Goal: Information Seeking & Learning: Learn about a topic

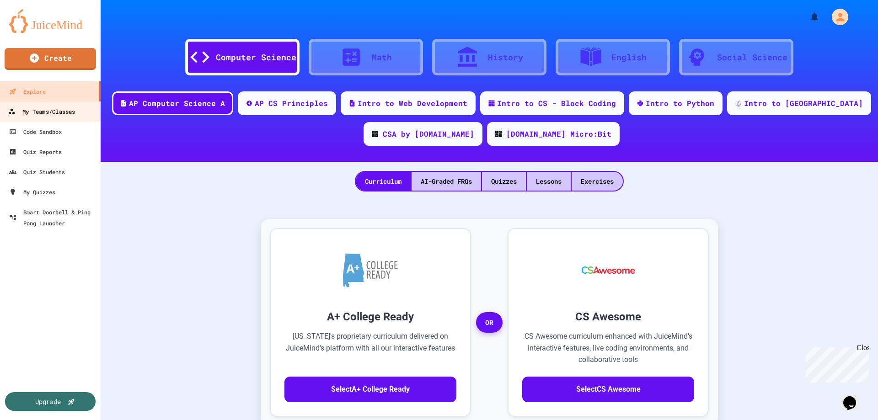
click at [59, 117] on div "My Teams/Classes" at bounding box center [41, 111] width 67 height 11
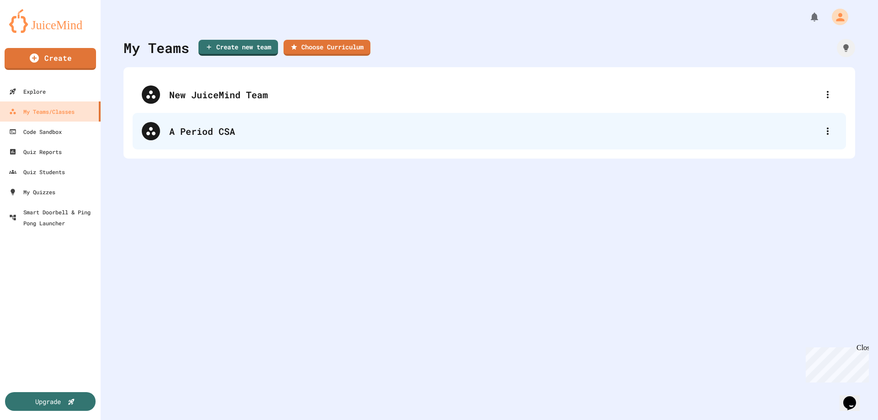
click at [206, 133] on div "A Period CSA" at bounding box center [493, 131] width 649 height 14
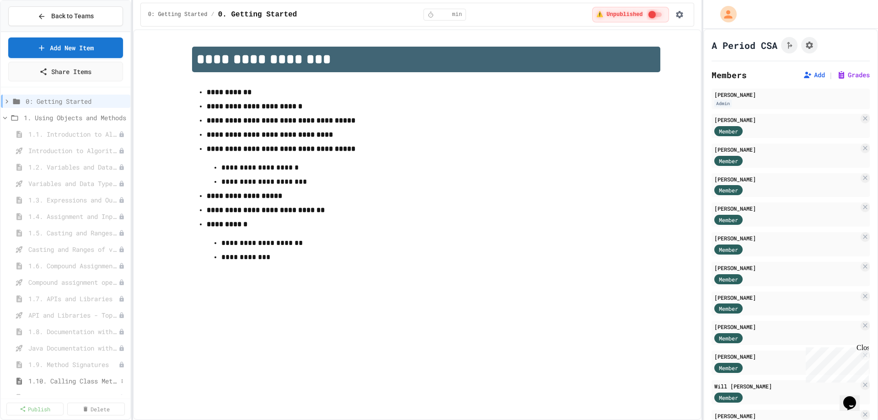
click at [87, 377] on span "1.10. Calling Class Methods" at bounding box center [72, 381] width 89 height 10
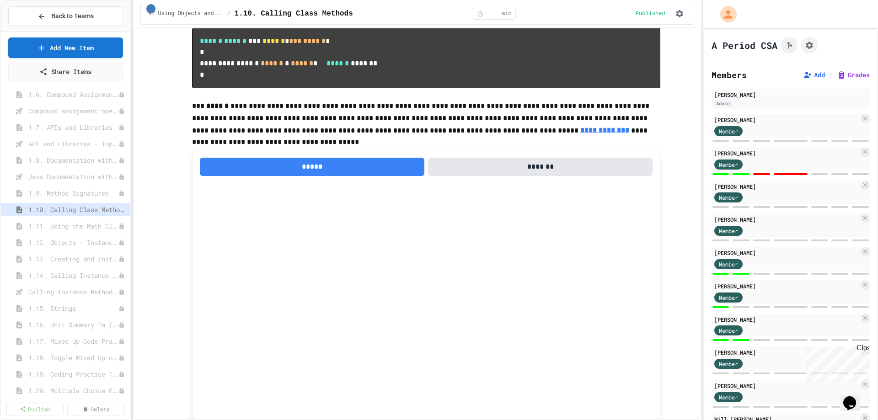
scroll to position [183, 0]
click at [69, 249] on span "1.13. Creating and Initializing Objects: Constructors" at bounding box center [68, 248] width 81 height 10
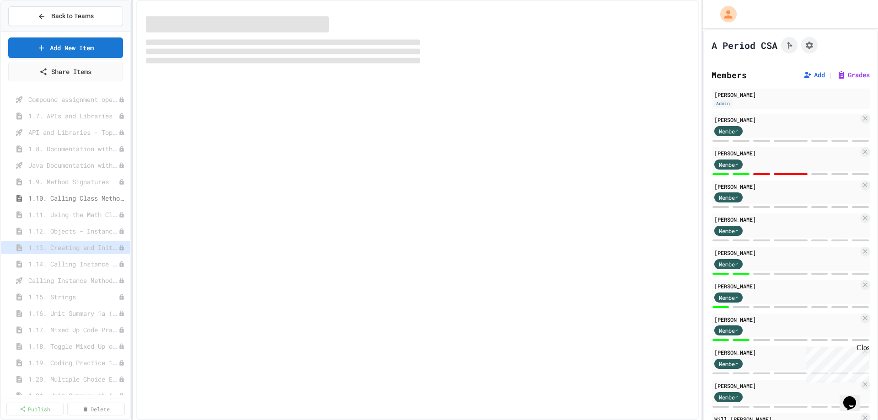
select select "***"
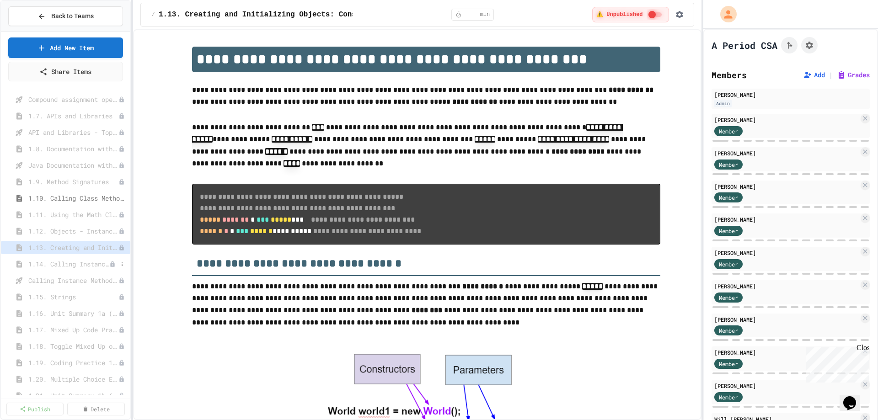
click at [69, 262] on span "1.14. Calling Instance Methods" at bounding box center [68, 264] width 81 height 10
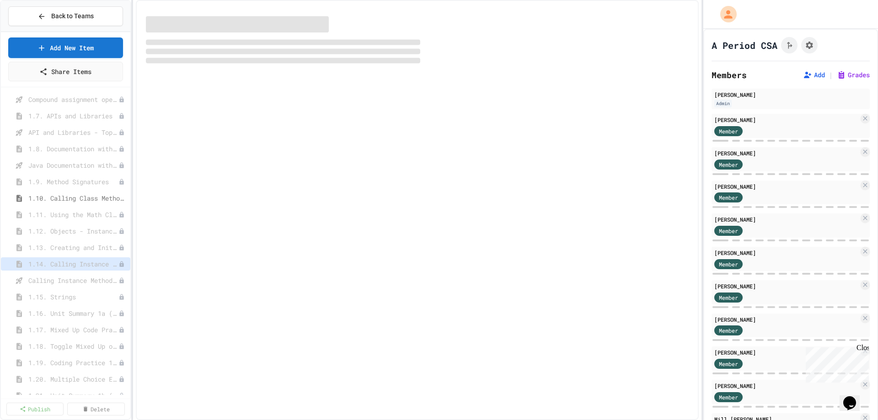
select select "***"
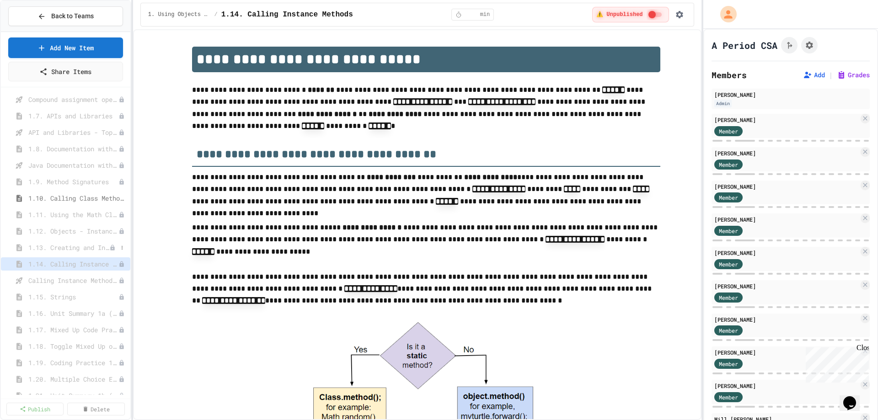
click at [69, 247] on span "1.13. Creating and Initializing Objects: Constructors" at bounding box center [68, 248] width 81 height 10
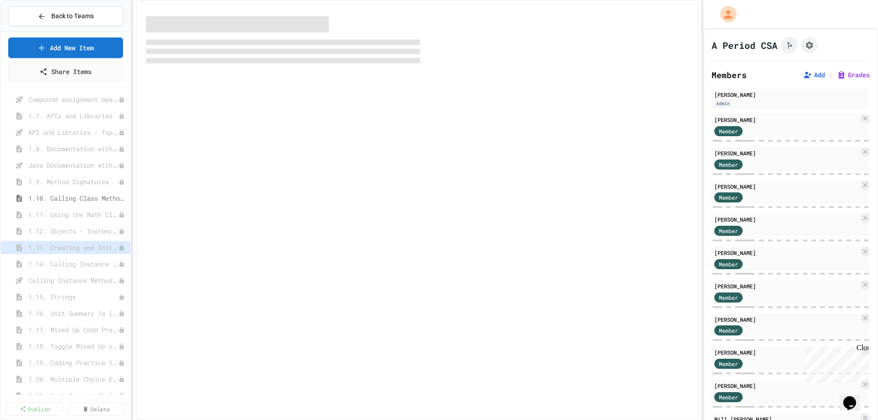
select select "***"
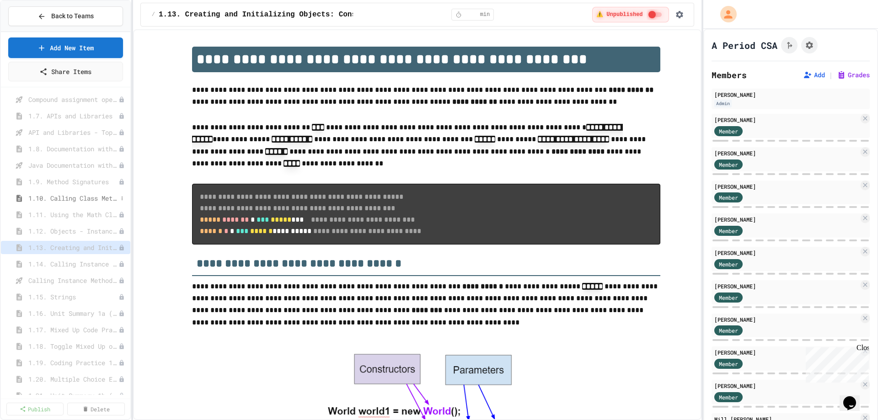
click at [70, 196] on span "1.10. Calling Class Methods" at bounding box center [72, 198] width 89 height 10
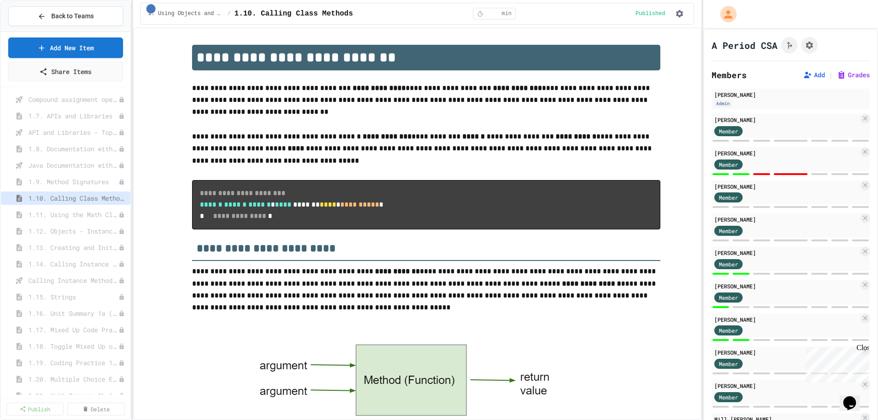
scroll to position [669, 0]
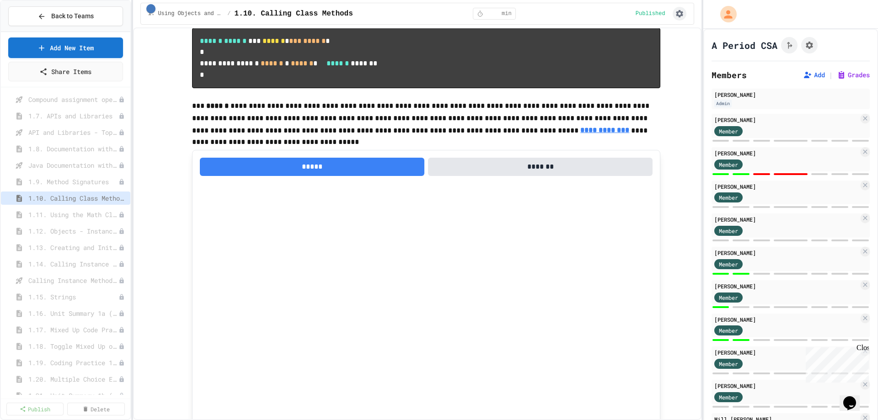
click at [681, 13] on icon "button" at bounding box center [679, 13] width 7 height 7
click at [667, 33] on li "Edit Lesson Plan" at bounding box center [654, 32] width 65 height 16
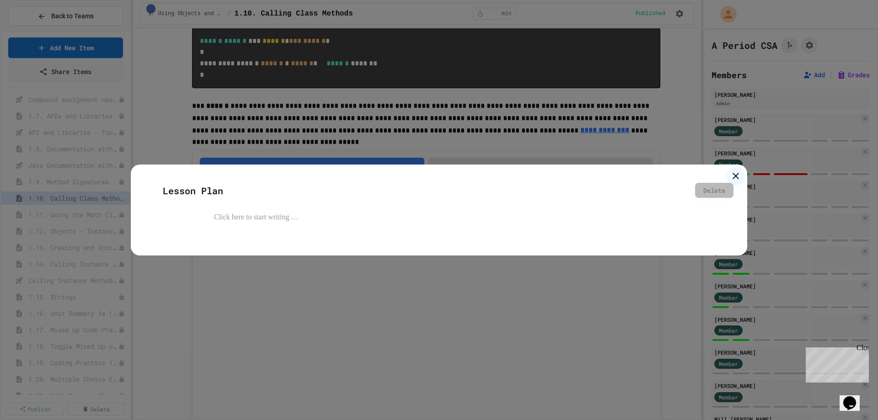
click at [739, 172] on icon at bounding box center [735, 176] width 11 height 11
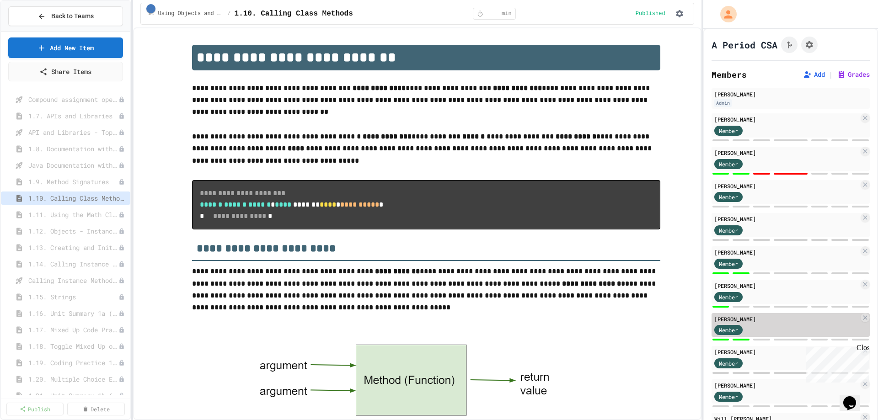
scroll to position [0, 0]
click at [843, 72] on button "Grades" at bounding box center [853, 74] width 33 height 9
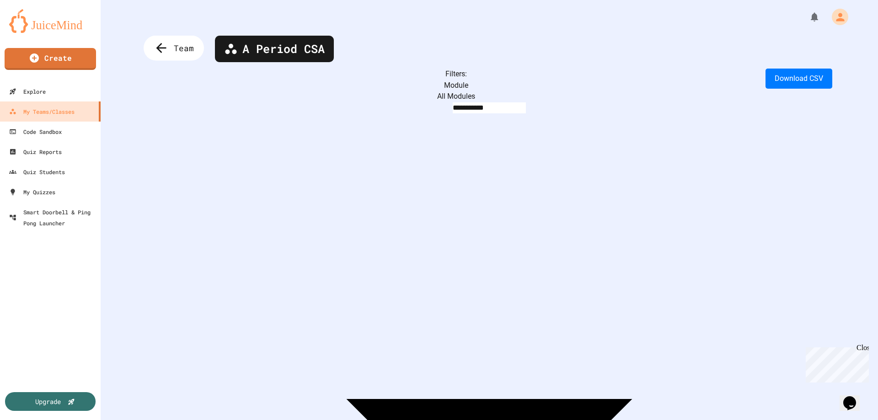
click at [180, 52] on span "Team" at bounding box center [184, 48] width 20 height 12
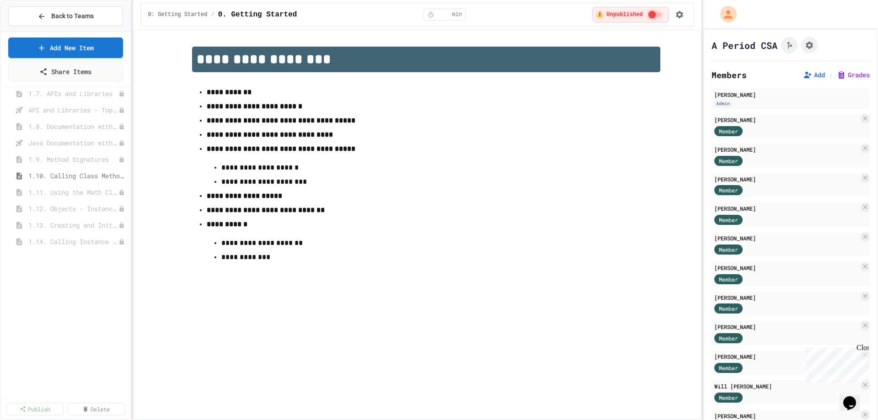
scroll to position [229, 0]
click at [70, 198] on span "1.13. Creating and Initializing Objects: Constructors" at bounding box center [68, 202] width 81 height 10
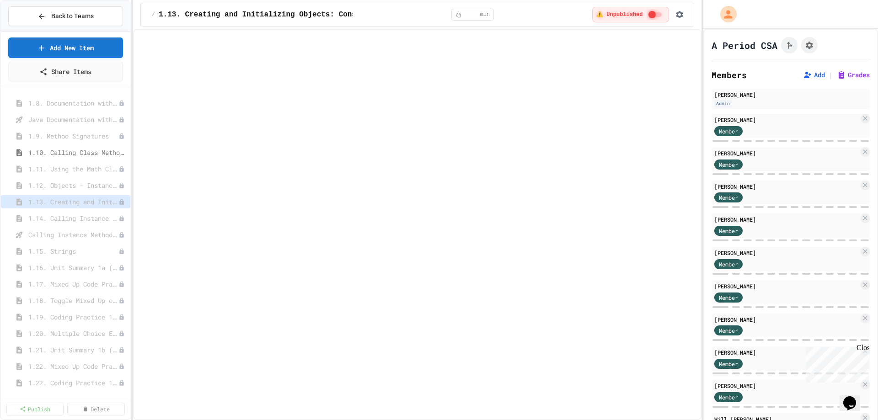
select select "***"
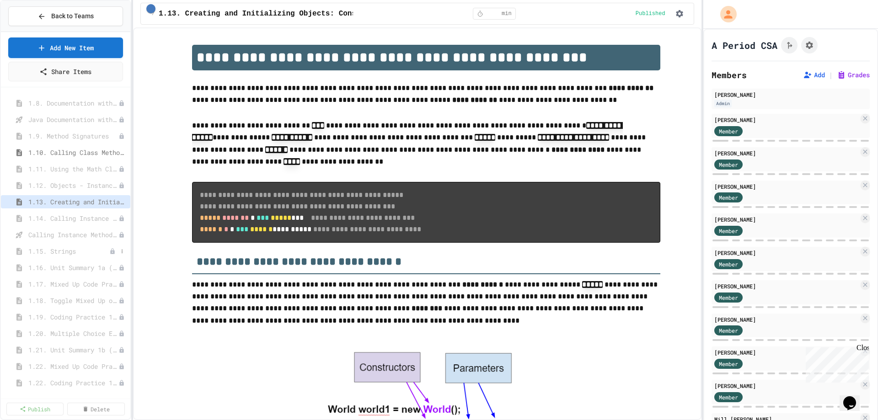
click at [60, 248] on span "1.15. Strings" at bounding box center [68, 251] width 81 height 10
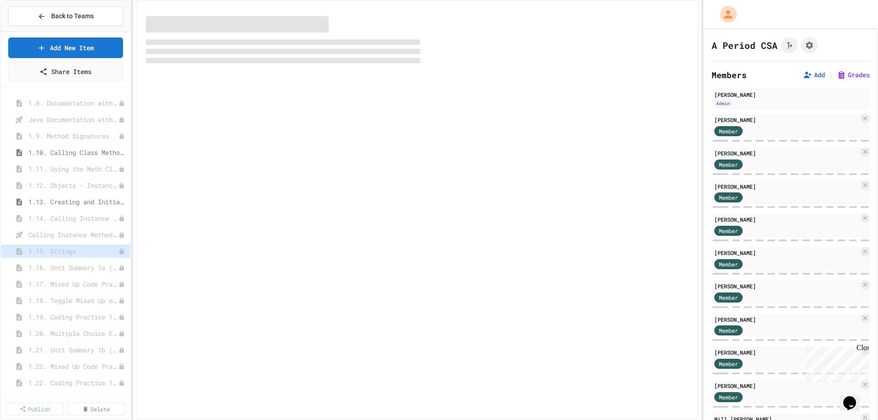
select select "***"
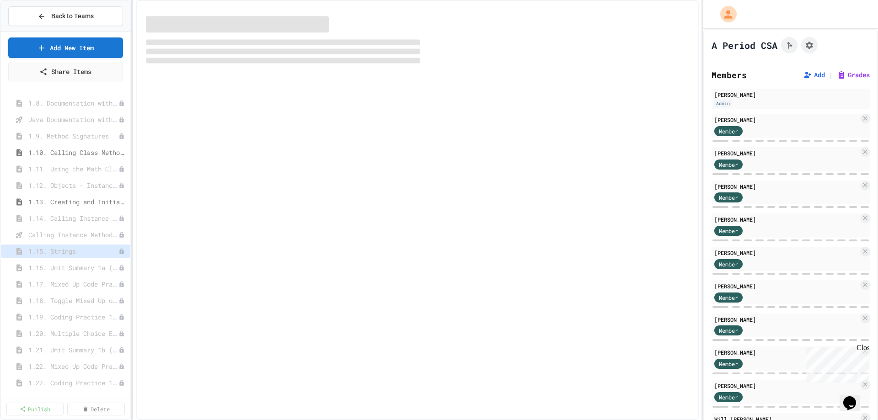
select select "***"
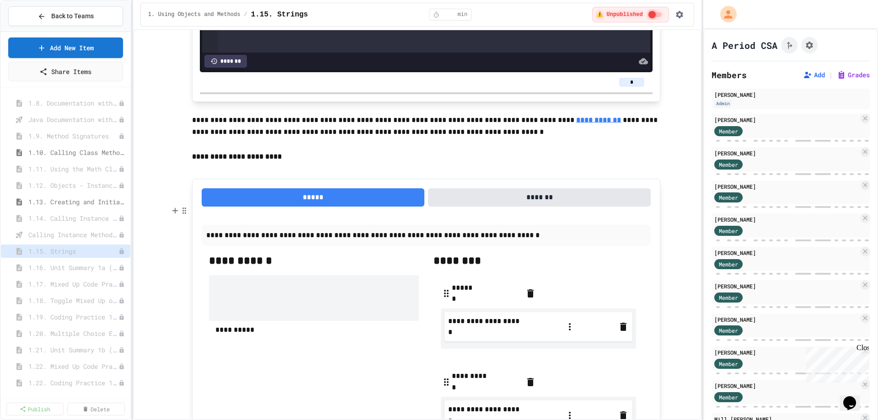
scroll to position [7637, 0]
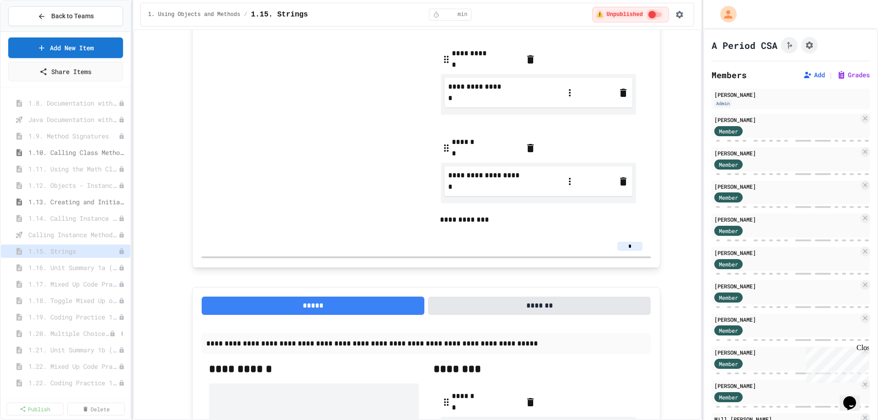
click at [63, 329] on span "1.20. Multiple Choice Exercises for Unit 1a (1.1-1.6)" at bounding box center [68, 334] width 81 height 10
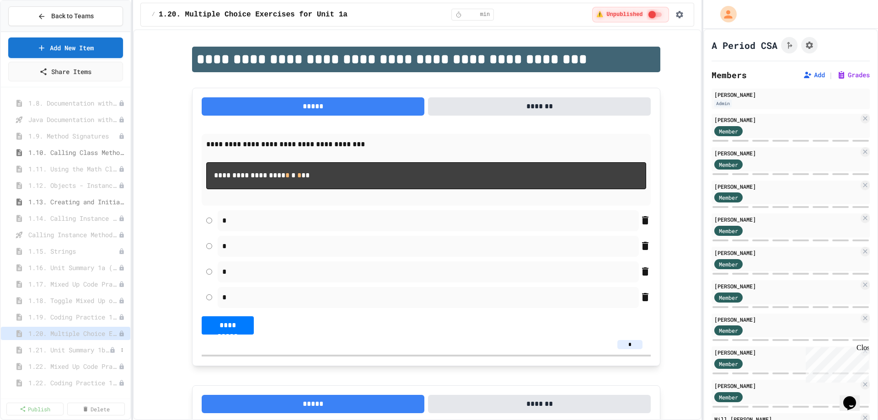
click at [75, 350] on span "1.21. Unit Summary 1b (1.7-1.15)" at bounding box center [68, 350] width 81 height 10
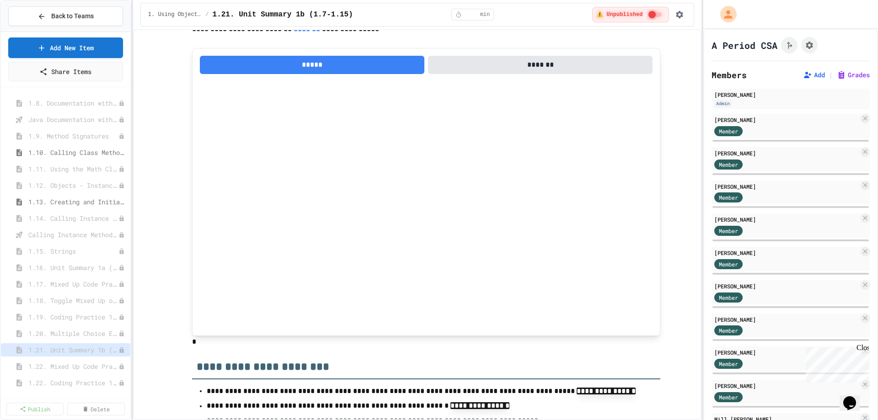
scroll to position [1588, 0]
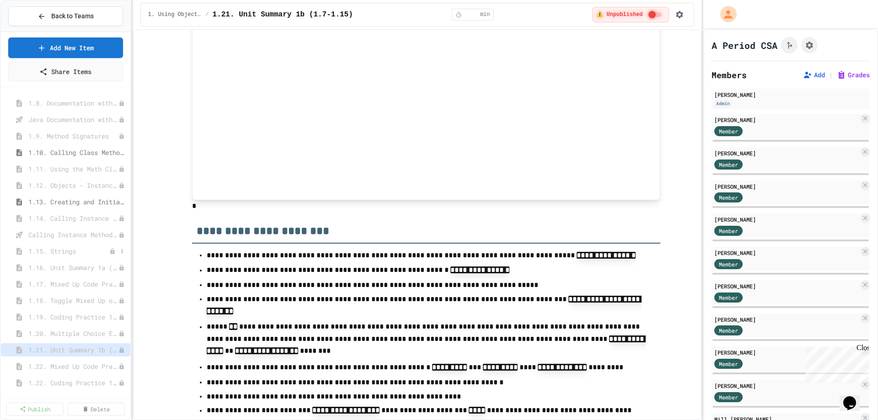
click at [69, 252] on span "1.15. Strings" at bounding box center [68, 251] width 81 height 10
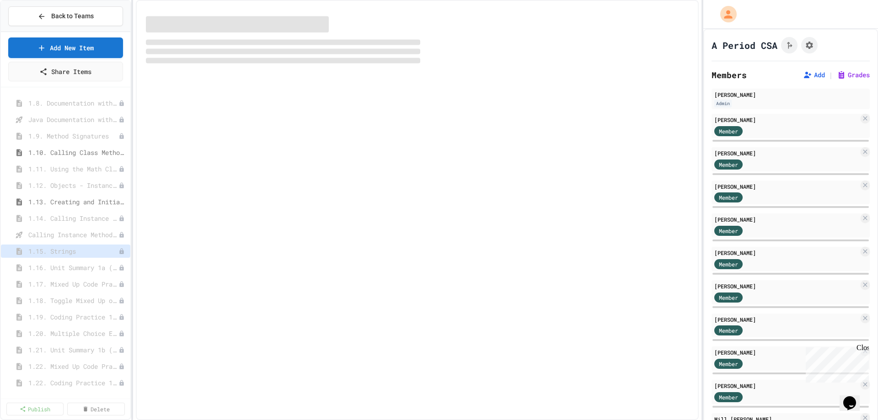
select select "***"
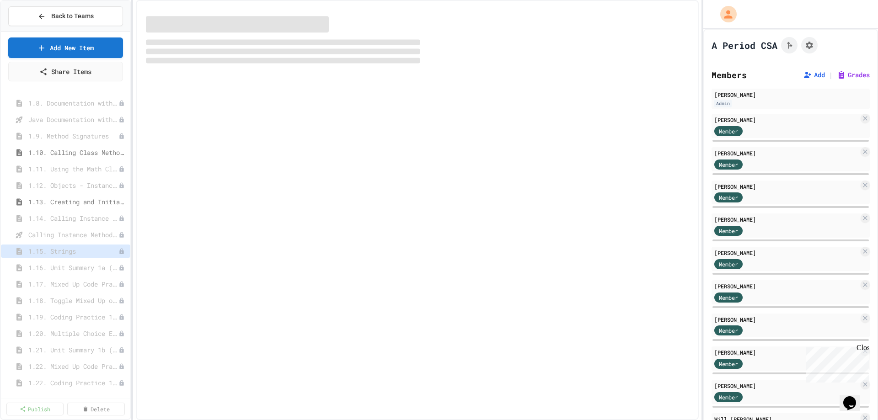
select select "***"
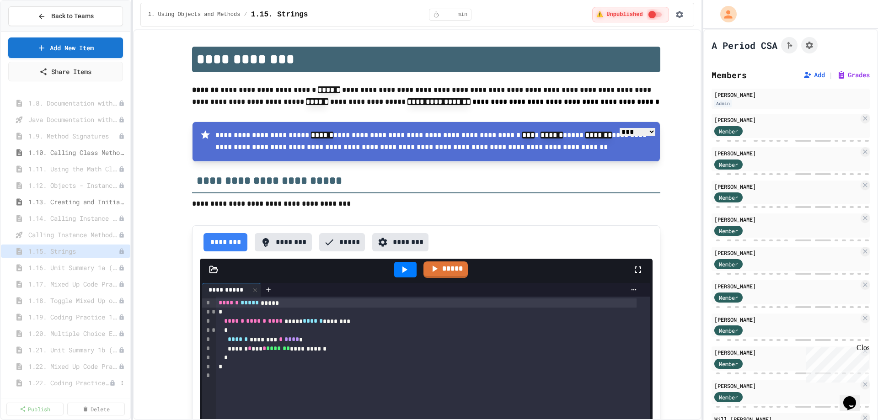
click at [62, 382] on span "1.22. Coding Practice 1b (1.7-1.15)" at bounding box center [68, 383] width 81 height 10
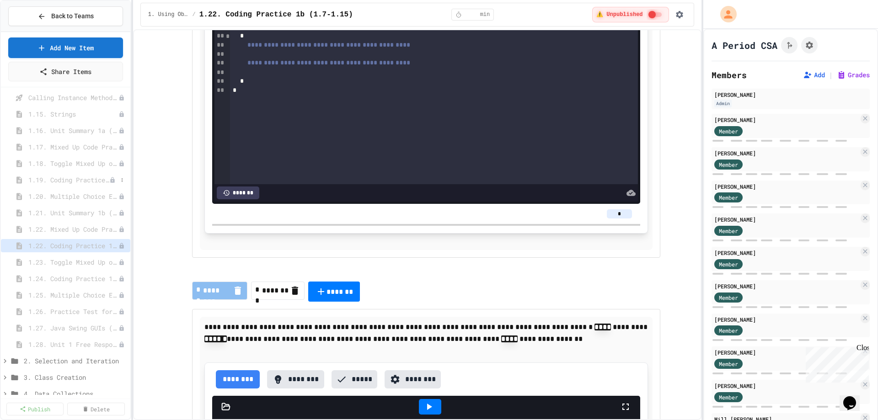
scroll to position [412, 0]
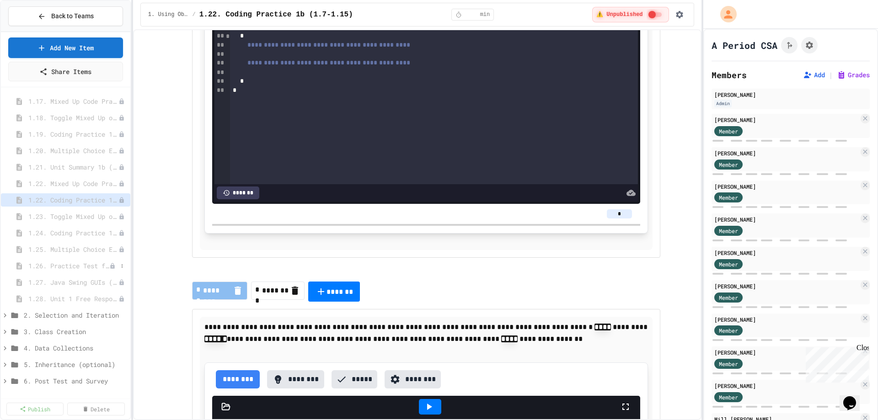
click at [72, 263] on span "1.26. Practice Test for Objects (1.12-1.14)" at bounding box center [68, 266] width 81 height 10
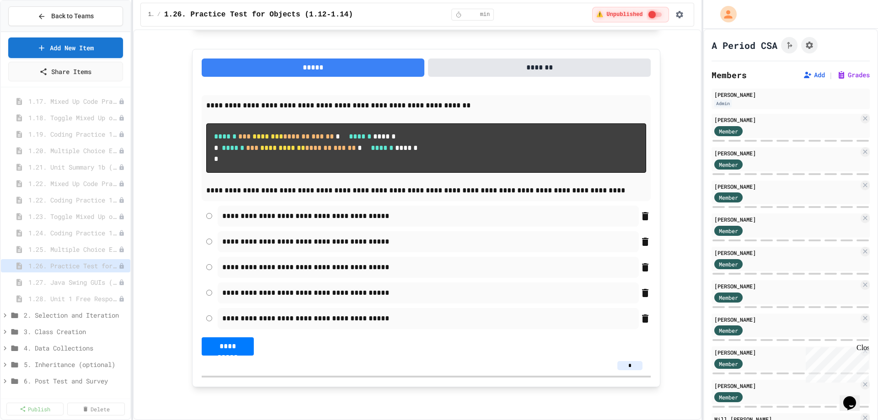
scroll to position [4603, 0]
click at [71, 282] on span "1.27. Java Swing GUIs (optional)" at bounding box center [68, 283] width 81 height 10
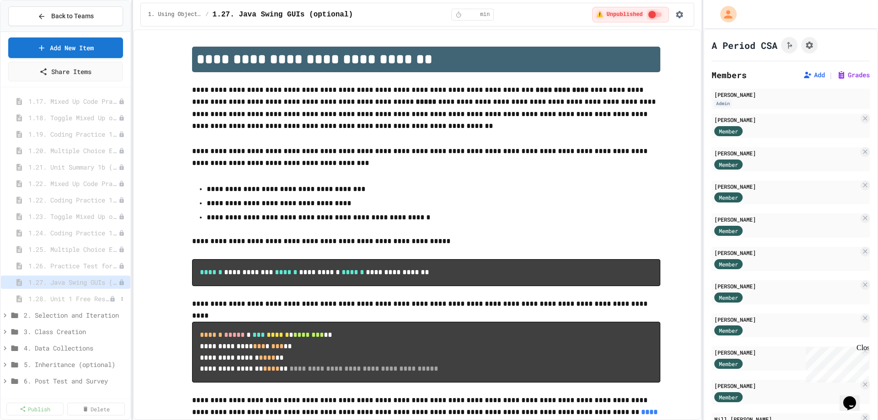
click at [75, 298] on span "1.28. Unit 1 Free Response Question (FRQ) Practice" at bounding box center [68, 299] width 81 height 10
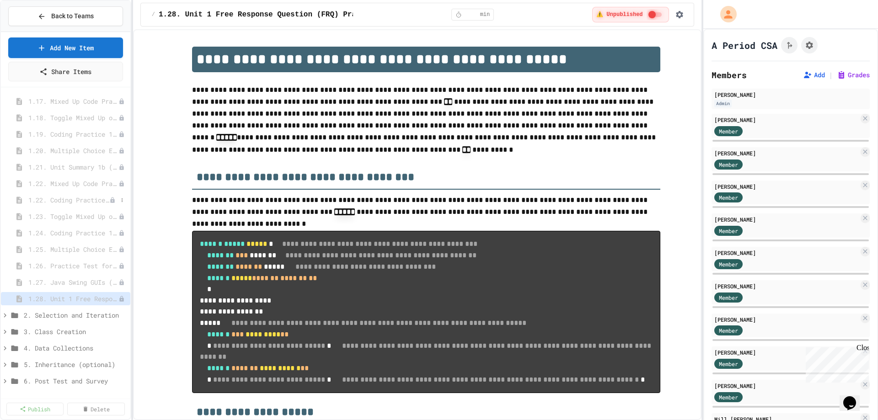
click at [67, 200] on span "1.22. Coding Practice 1b (1.7-1.15)" at bounding box center [68, 200] width 81 height 10
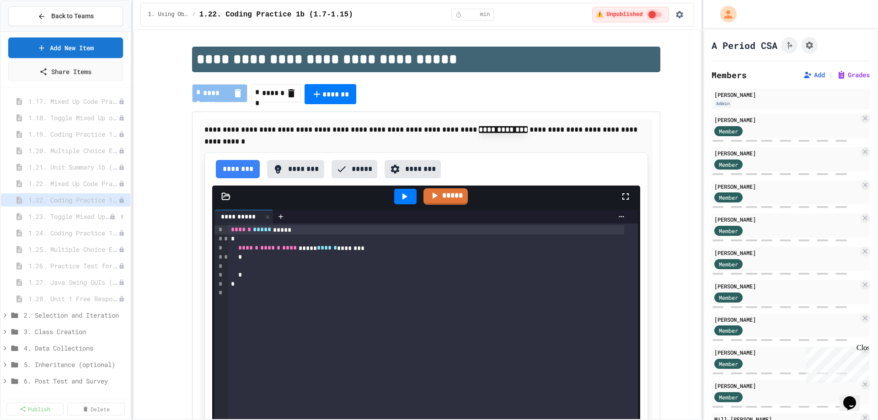
click at [62, 219] on span "1.23. Toggle Mixed Up or Write Code Practice 1b (1.7-1.15)" at bounding box center [68, 217] width 81 height 10
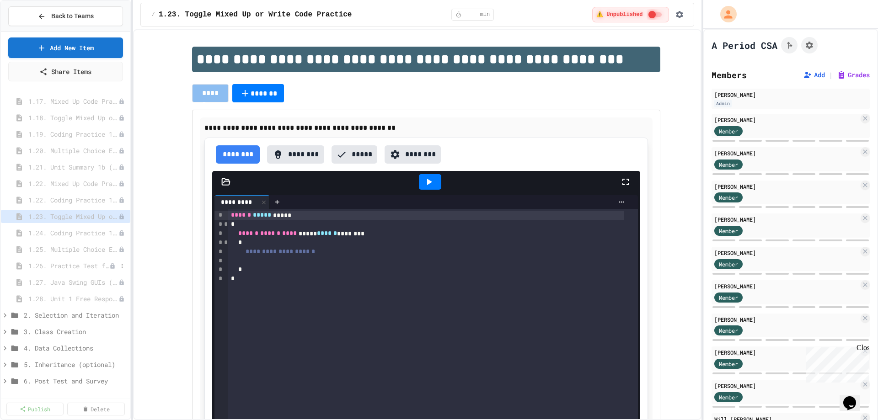
click at [65, 265] on span "1.26. Practice Test for Objects (1.12-1.14)" at bounding box center [68, 266] width 81 height 10
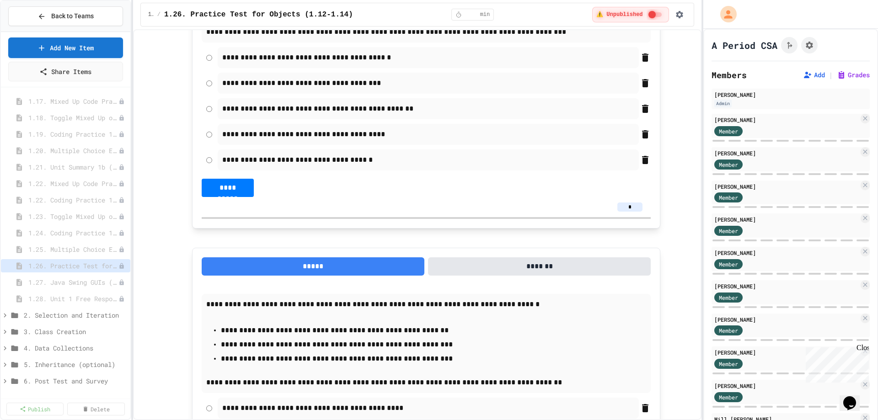
scroll to position [274, 0]
click at [70, 218] on span "1.23. Toggle Mixed Up or Write Code Practice 1b (1.7-1.15)" at bounding box center [68, 217] width 81 height 10
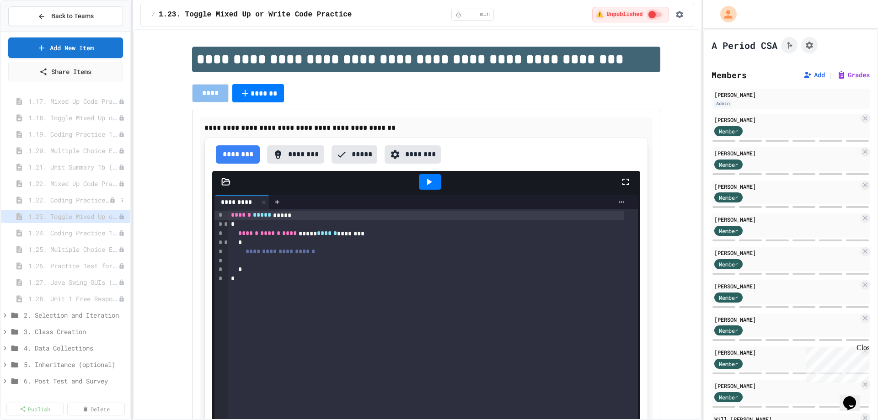
click at [71, 200] on span "1.22. Coding Practice 1b (1.7-1.15)" at bounding box center [68, 200] width 81 height 10
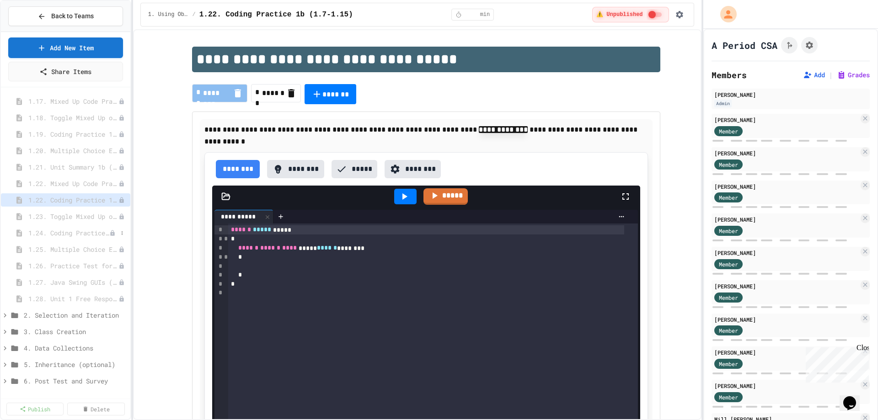
click at [86, 232] on span "1.24. Coding Practice 1b (1.7-1.15)" at bounding box center [68, 233] width 81 height 10
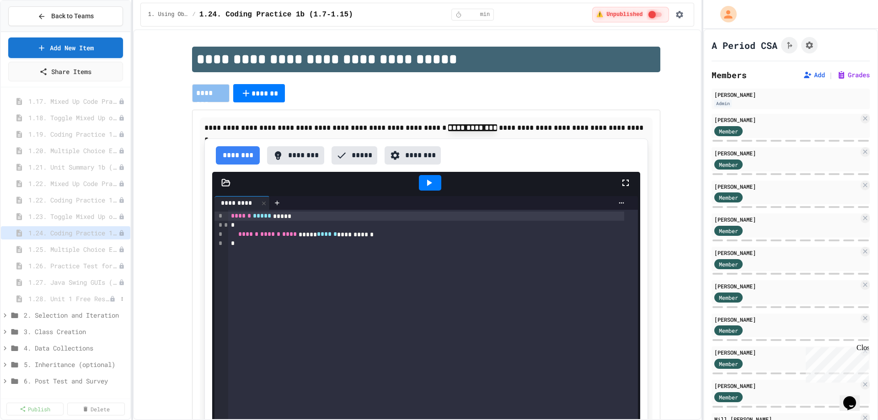
click at [84, 300] on span "1.28. Unit 1 Free Response Question (FRQ) Practice" at bounding box center [68, 299] width 81 height 10
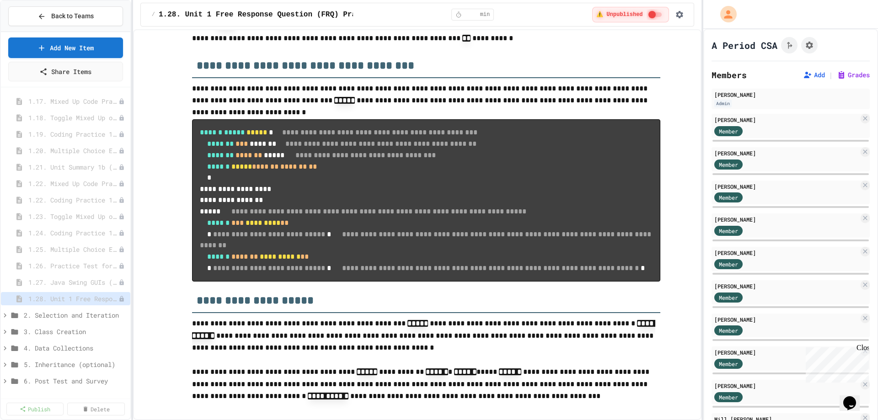
scroll to position [137, 0]
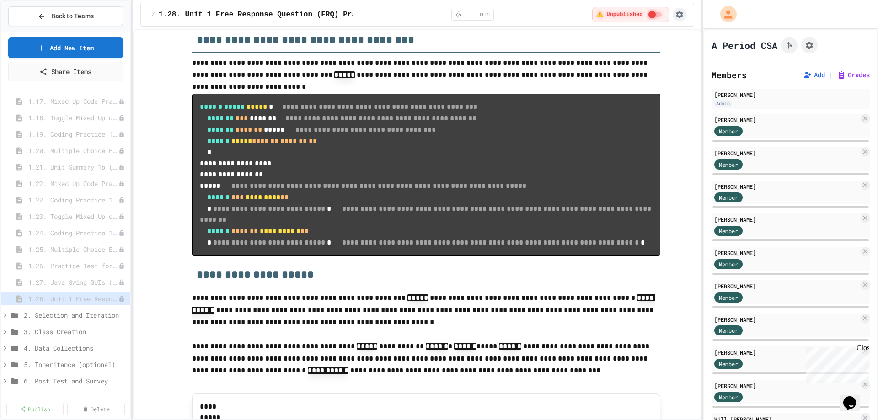
click at [681, 16] on icon "button" at bounding box center [679, 14] width 7 height 7
click at [673, 31] on li "Edit Lesson Plan" at bounding box center [654, 33] width 65 height 16
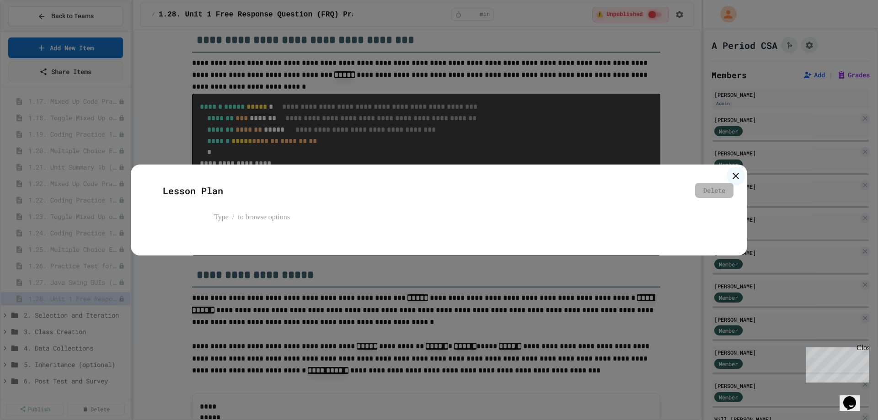
click at [263, 220] on p at bounding box center [448, 218] width 468 height 12
click at [736, 176] on icon at bounding box center [736, 176] width 6 height 6
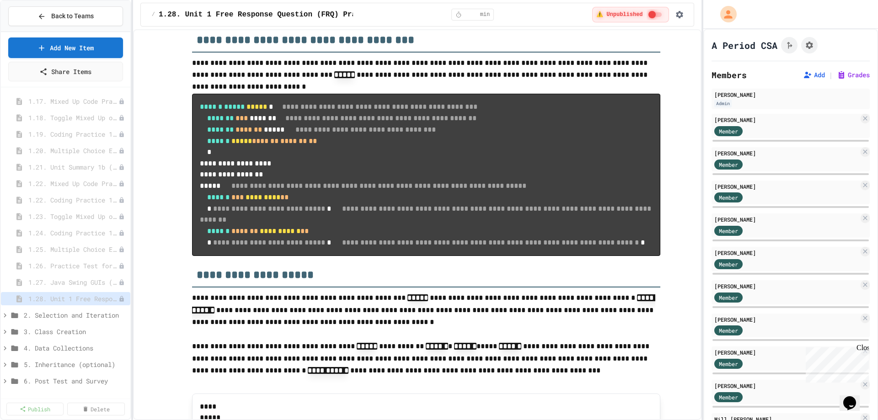
drag, startPoint x: 661, startPoint y: 21, endPoint x: 518, endPoint y: 34, distance: 143.8
click at [518, 34] on h2 "**********" at bounding box center [426, 37] width 468 height 32
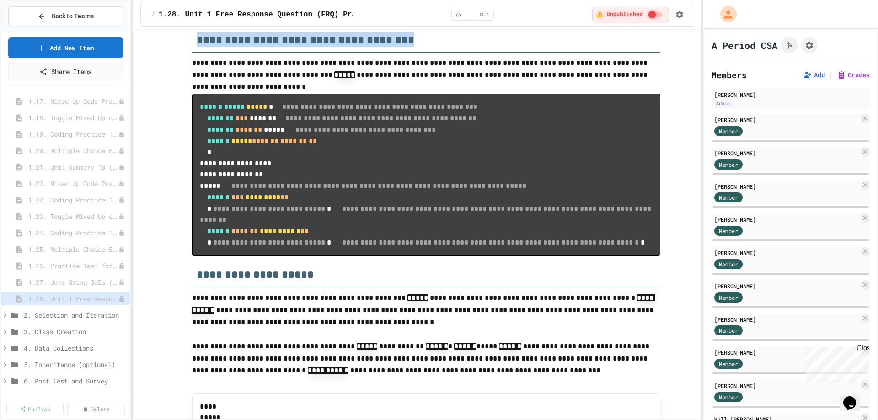
drag, startPoint x: 195, startPoint y: 40, endPoint x: 388, endPoint y: 44, distance: 193.0
click at [388, 44] on h2 "**********" at bounding box center [426, 37] width 468 height 32
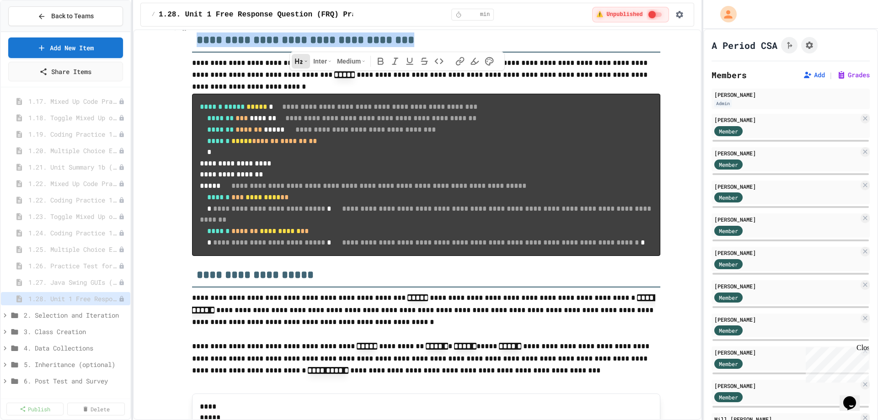
copy h2 "**********"
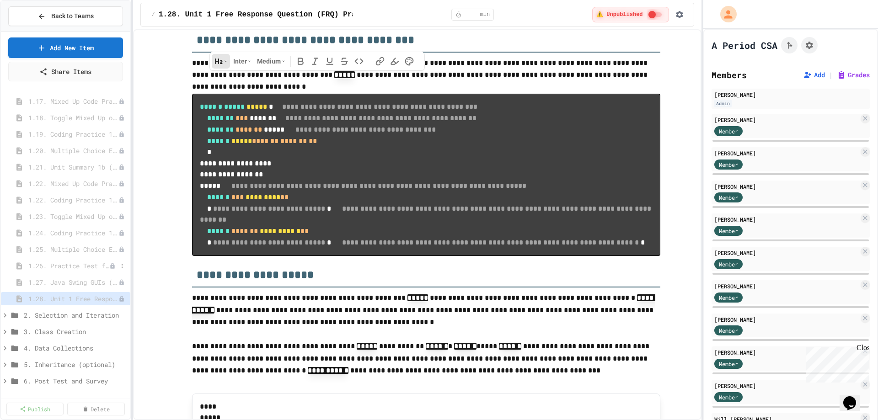
click at [50, 265] on span "1.26. Practice Test for Objects (1.12-1.14)" at bounding box center [68, 266] width 81 height 10
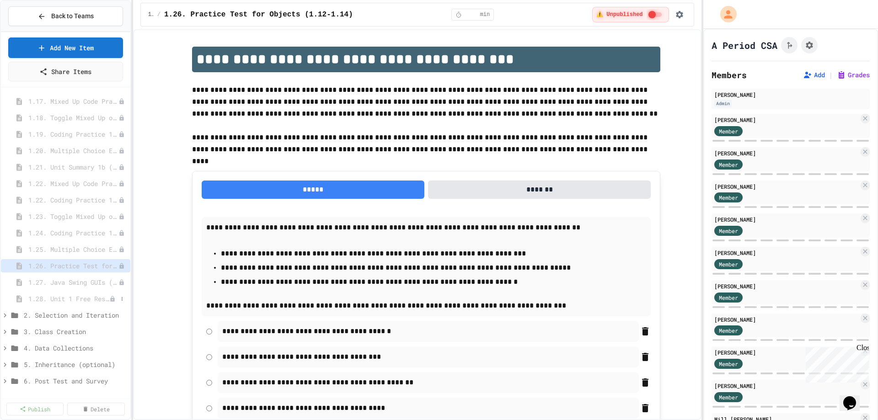
click at [61, 298] on span "1.28. Unit 1 Free Response Question (FRQ) Practice" at bounding box center [68, 299] width 81 height 10
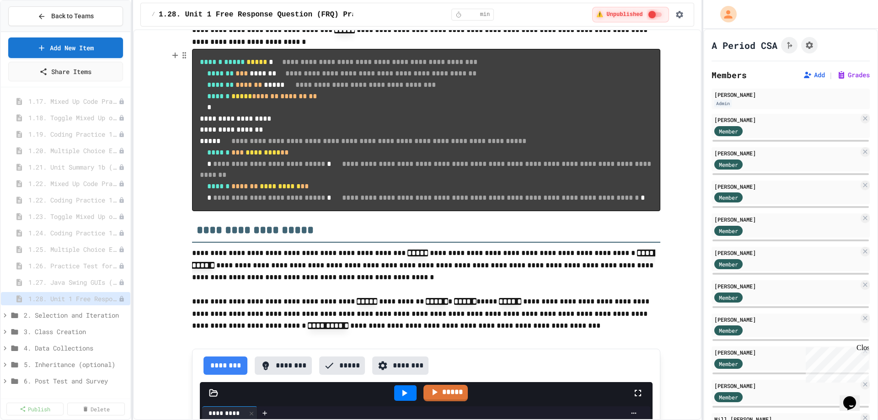
scroll to position [183, 0]
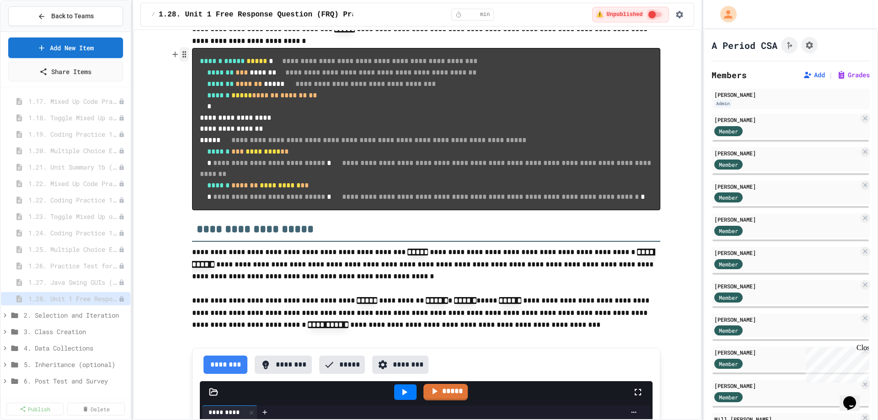
click at [184, 55] on icon "button" at bounding box center [184, 54] width 8 height 9
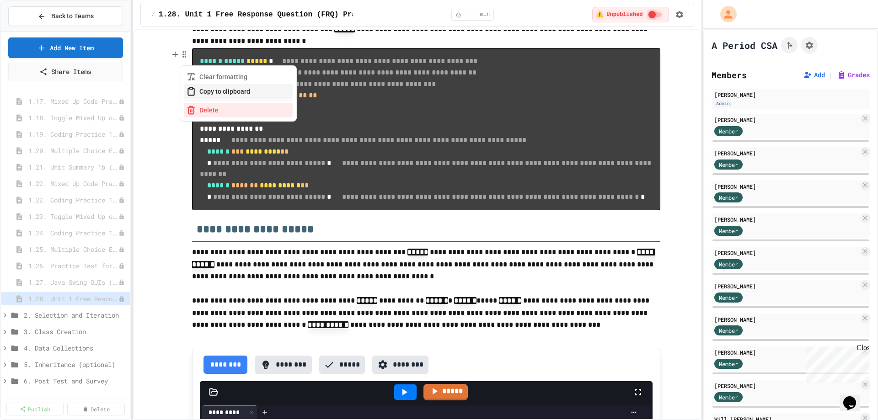
click at [207, 96] on button "Copy to clipboard" at bounding box center [238, 91] width 109 height 15
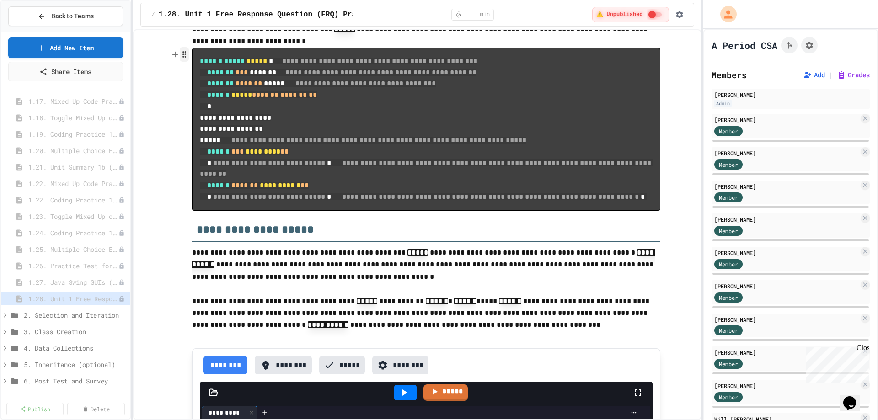
click at [185, 57] on circle "button" at bounding box center [185, 57] width 1 height 1
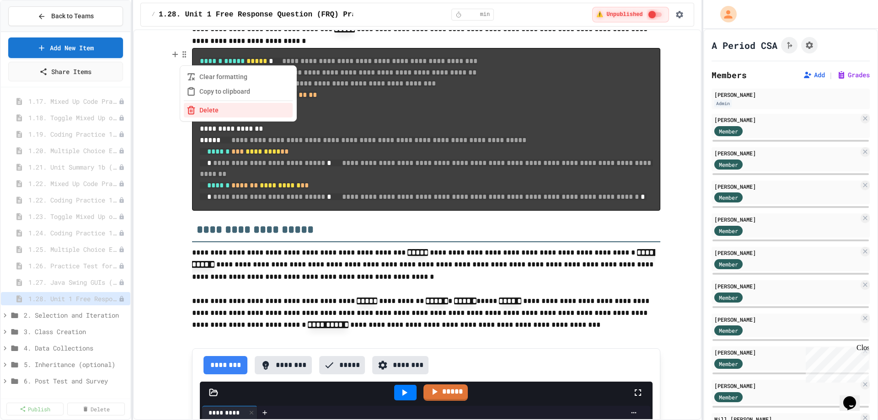
click at [207, 92] on button "Copy to clipboard" at bounding box center [238, 91] width 109 height 15
